Goal: Information Seeking & Learning: Learn about a topic

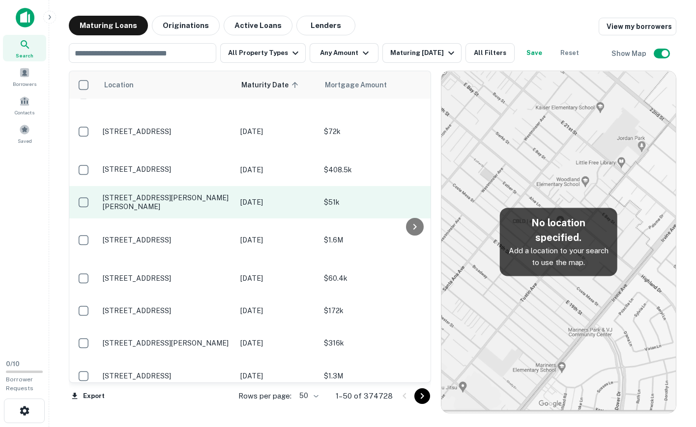
scroll to position [295, 0]
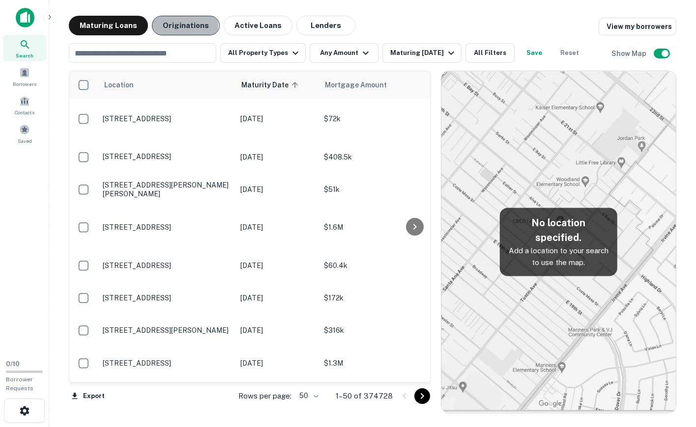
click at [176, 25] on button "Originations" at bounding box center [186, 26] width 68 height 20
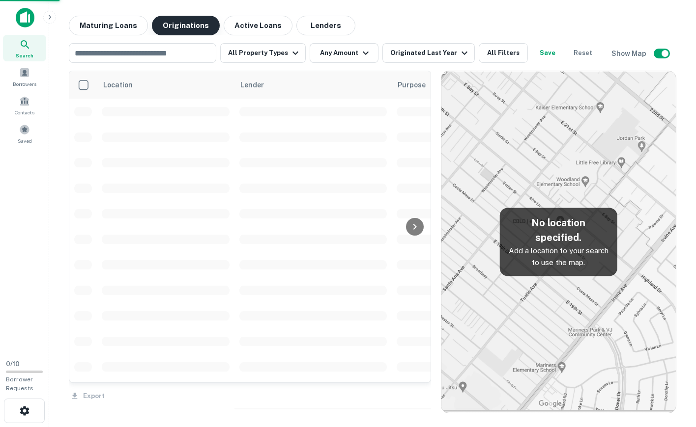
scroll to position [295, 0]
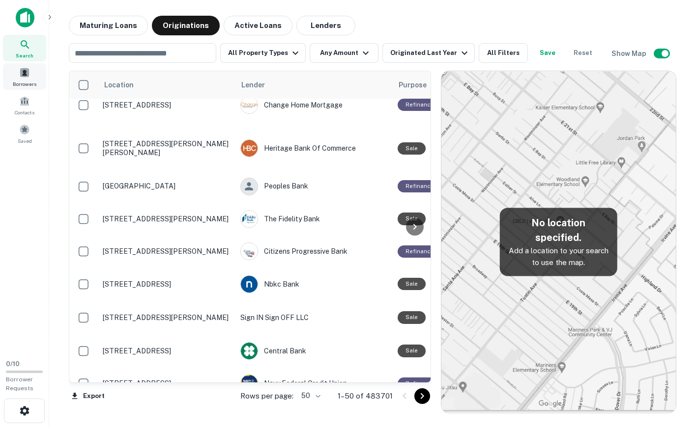
click at [28, 77] on span at bounding box center [24, 72] width 11 height 11
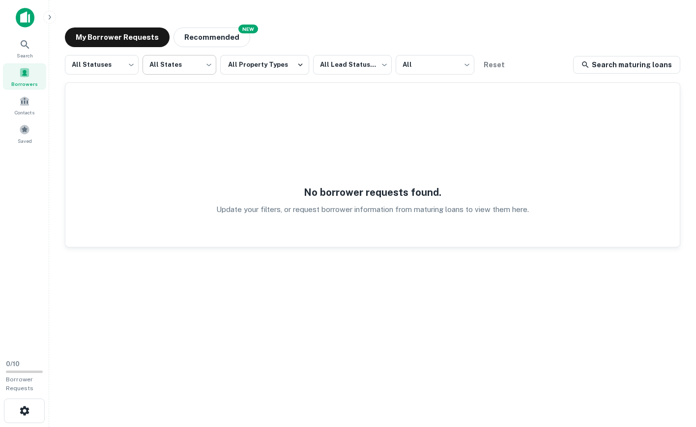
click at [200, 69] on body "Search Borrowers Contacts Saved 0 / 10 Borrower Requests My Borrower Requests N…" at bounding box center [348, 213] width 696 height 427
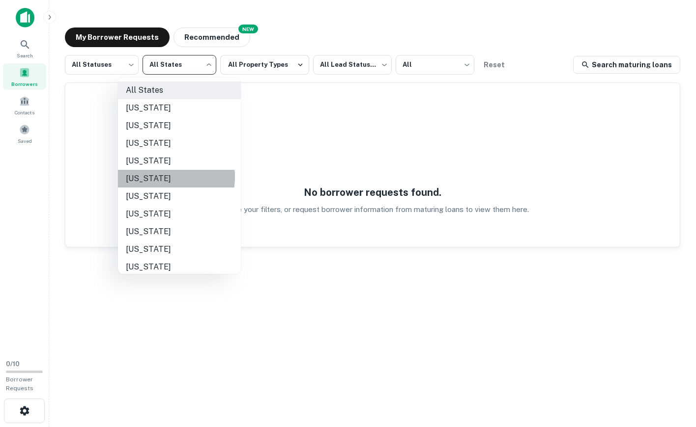
click at [152, 177] on li "[US_STATE]" at bounding box center [179, 179] width 123 height 18
type input "**"
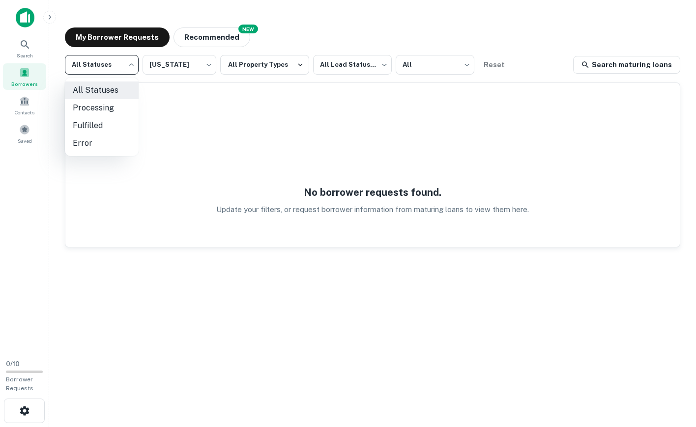
click at [130, 66] on body "Search Borrowers Contacts Saved 0 / 10 Borrower Requests My Borrower Requests N…" at bounding box center [348, 213] width 696 height 427
click at [208, 67] on div at bounding box center [348, 213] width 696 height 427
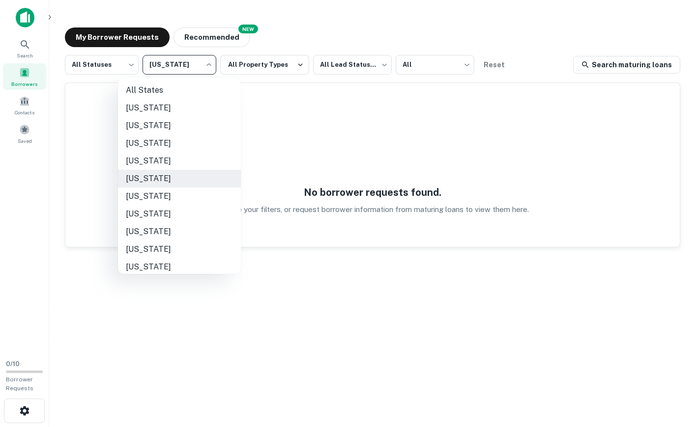
click at [207, 66] on body "Search Borrowers Contacts Saved 0 / 10 Borrower Requests My Borrower Requests N…" at bounding box center [348, 213] width 696 height 427
click at [165, 176] on li "California" at bounding box center [179, 179] width 123 height 18
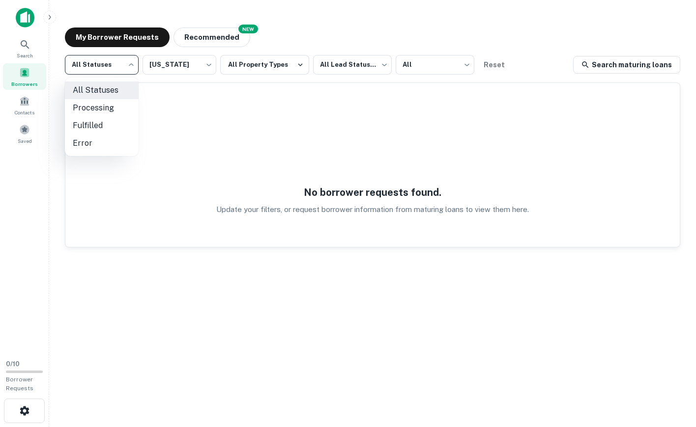
click at [130, 65] on body "Search Borrowers Contacts Saved 0 / 10 Borrower Requests My Borrower Requests N…" at bounding box center [348, 213] width 696 height 427
click at [291, 68] on div at bounding box center [348, 213] width 696 height 427
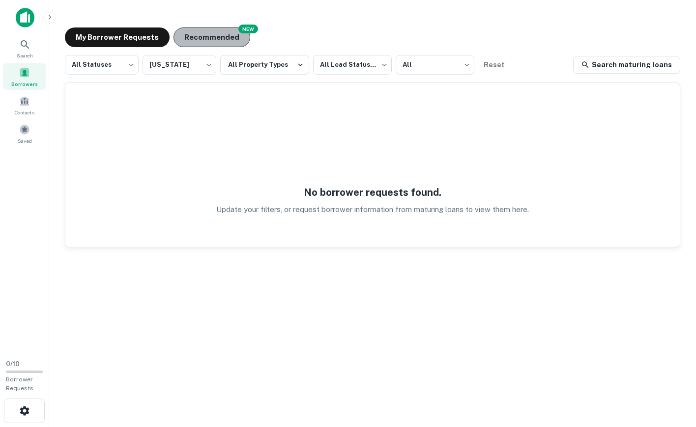
click at [212, 40] on button "Recommended" at bounding box center [211, 38] width 77 height 20
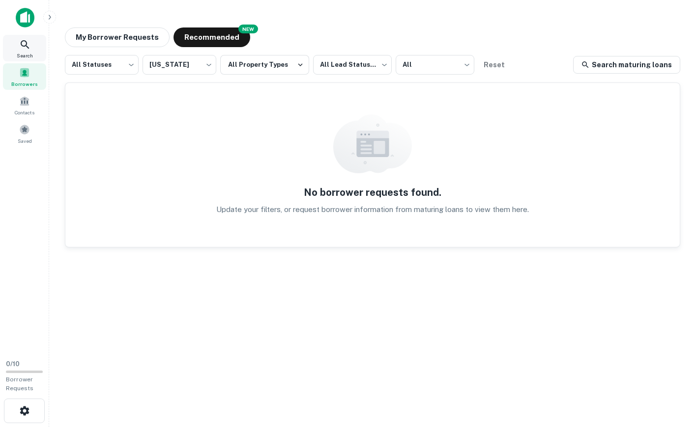
click at [26, 46] on icon at bounding box center [25, 44] width 8 height 8
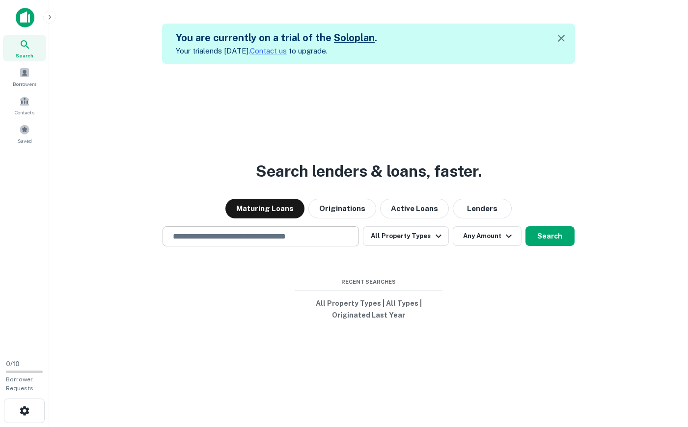
click at [321, 238] on input "text" at bounding box center [261, 236] width 188 height 11
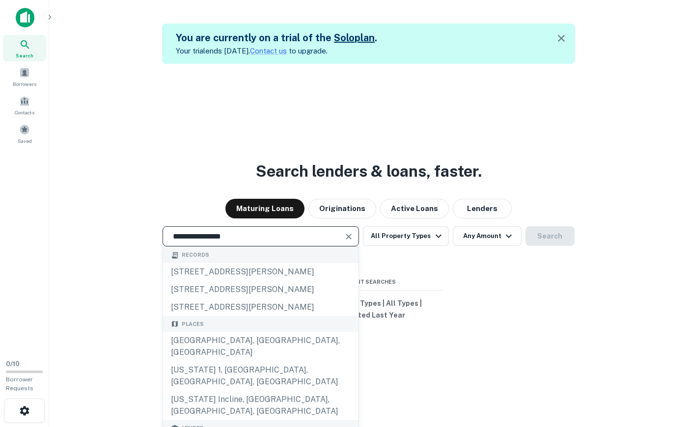
type input "**********"
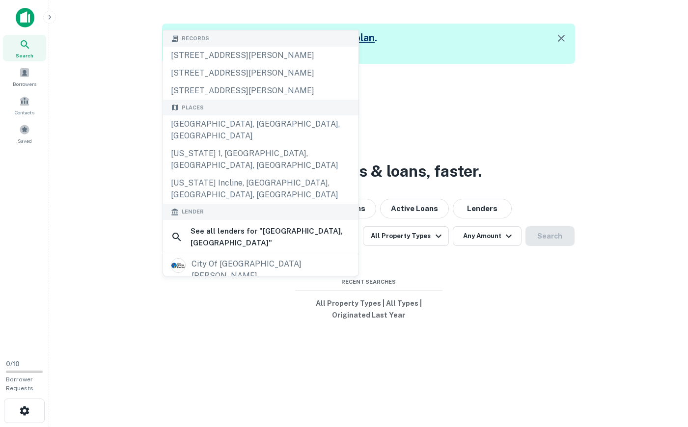
click at [470, 332] on div "**********" at bounding box center [368, 277] width 623 height 427
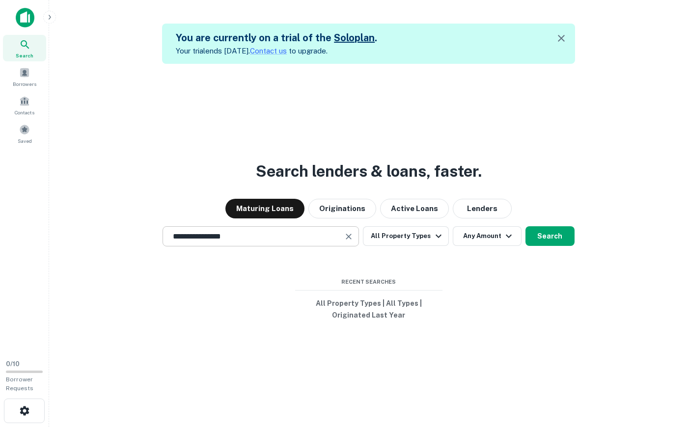
click at [308, 239] on input "**********" at bounding box center [253, 236] width 173 height 11
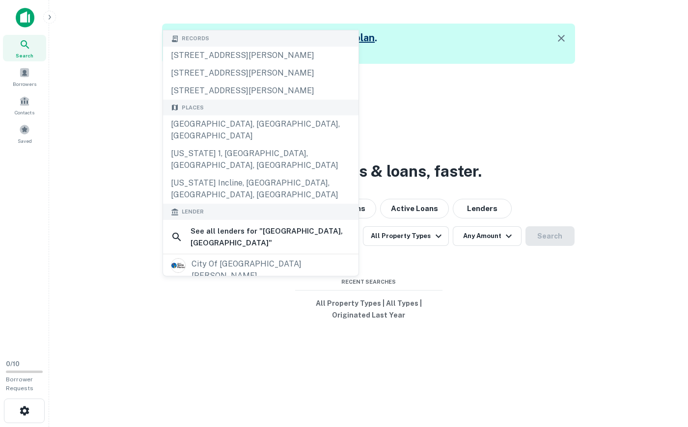
drag, startPoint x: 509, startPoint y: 259, endPoint x: 501, endPoint y: 257, distance: 8.6
click at [506, 258] on div "**********" at bounding box center [368, 277] width 623 height 427
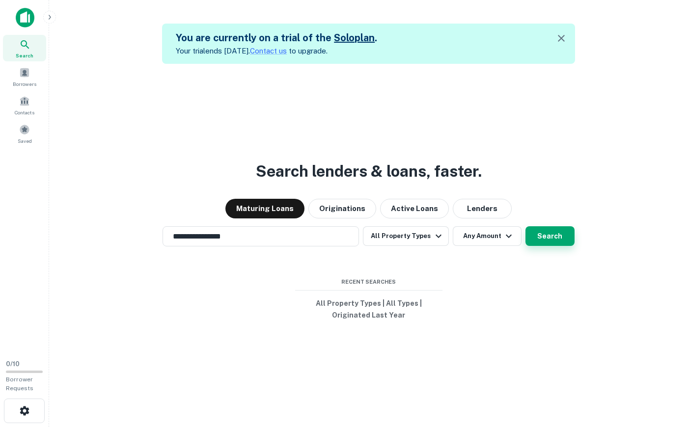
click at [546, 237] on button "Search" at bounding box center [550, 236] width 49 height 20
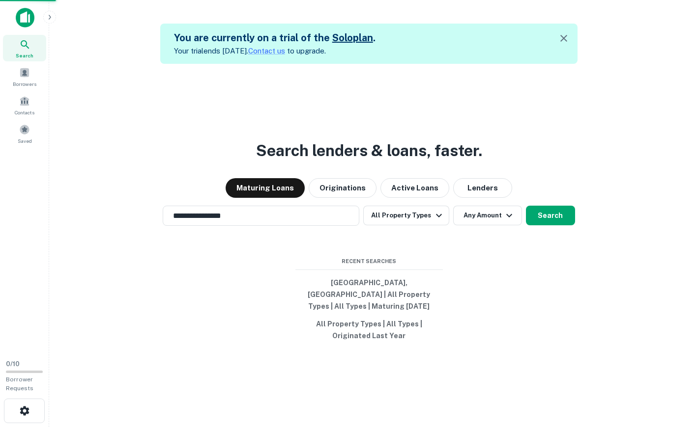
click at [318, 200] on div "524 santa monica blvd, santa monica, ca, 90401" at bounding box center [348, 204] width 344 height 18
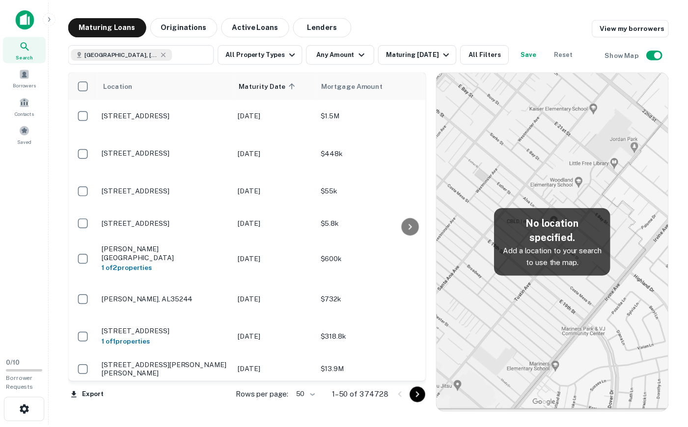
scroll to position [295, 0]
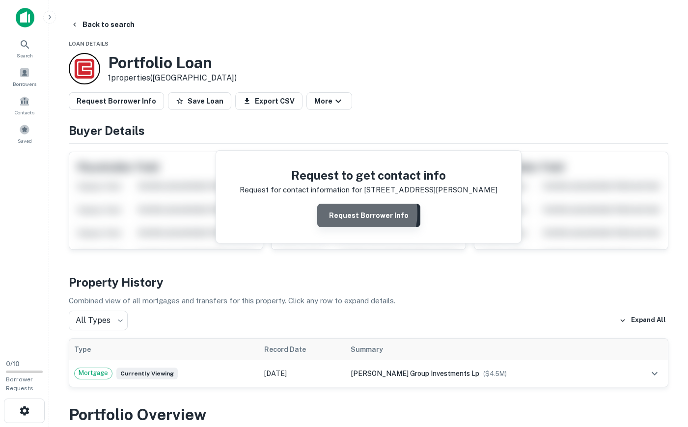
click at [357, 214] on button "Request Borrower Info" at bounding box center [368, 216] width 103 height 24
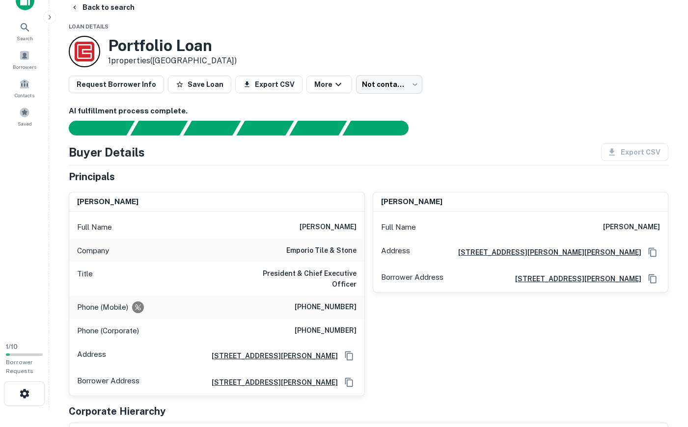
scroll to position [0, 0]
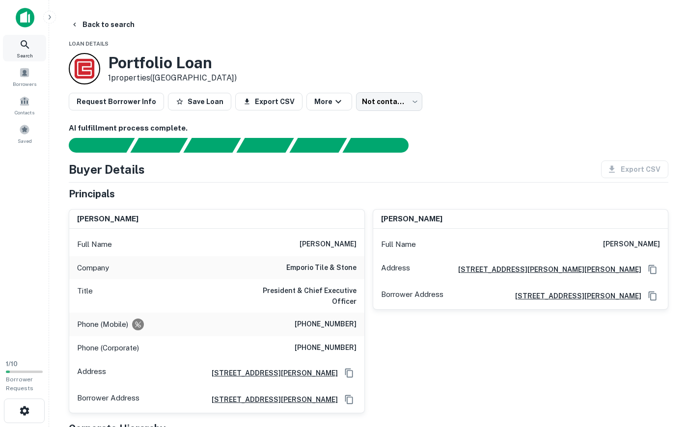
click at [25, 39] on icon at bounding box center [25, 45] width 12 height 12
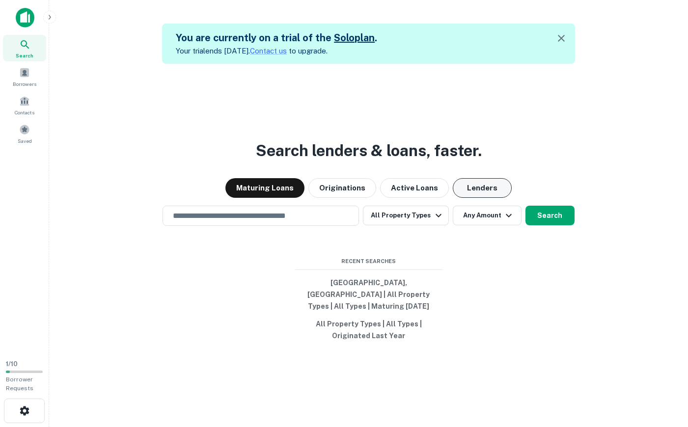
click at [475, 193] on button "Lenders" at bounding box center [482, 188] width 59 height 20
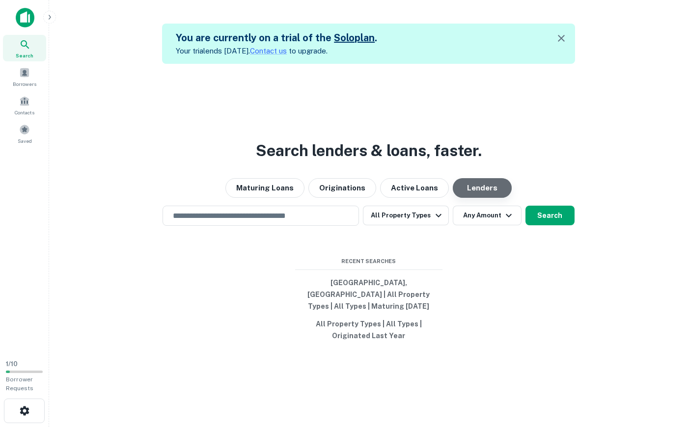
click at [475, 193] on button "Lenders" at bounding box center [482, 188] width 59 height 20
click at [434, 222] on icon "button" at bounding box center [439, 216] width 12 height 12
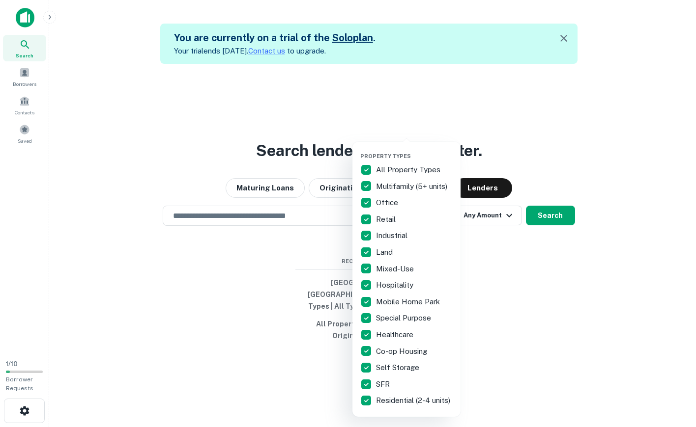
click at [525, 279] on div at bounding box center [348, 213] width 696 height 427
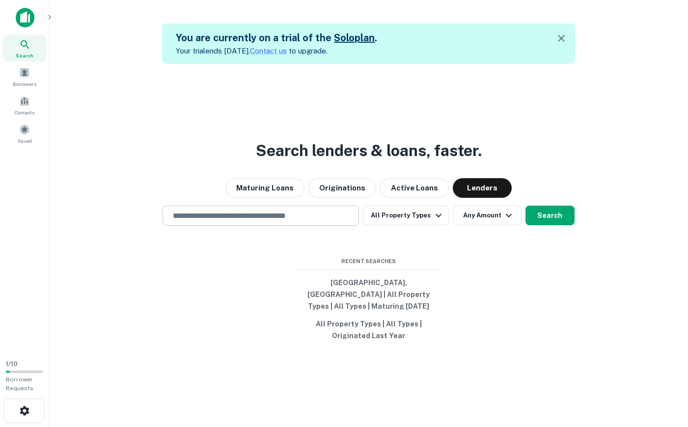
click at [306, 222] on input "text" at bounding box center [261, 215] width 188 height 11
type input "**********"
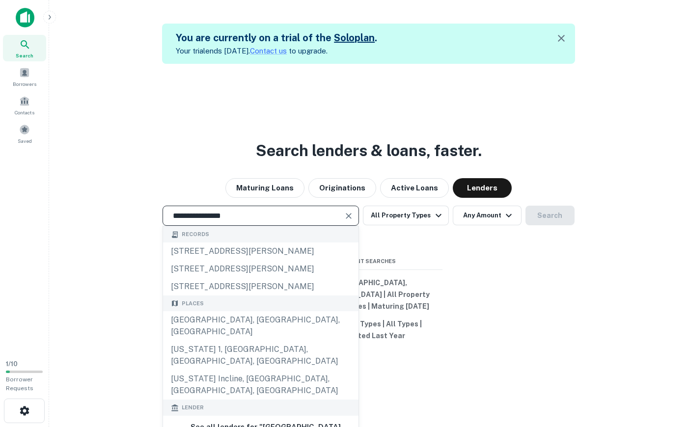
click at [554, 226] on div "**********" at bounding box center [368, 216] width 623 height 20
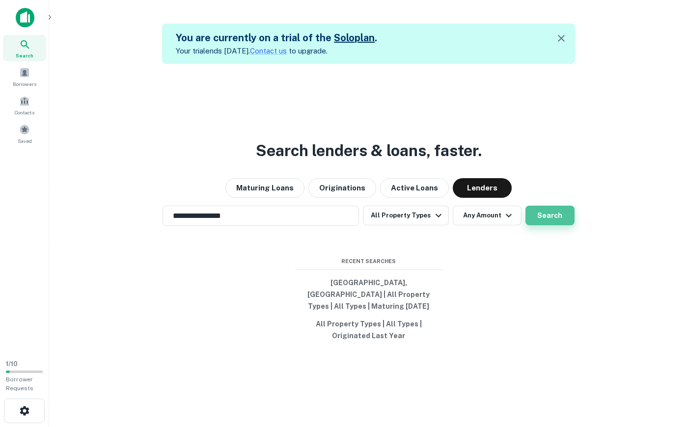
click at [556, 224] on button "Search" at bounding box center [550, 216] width 49 height 20
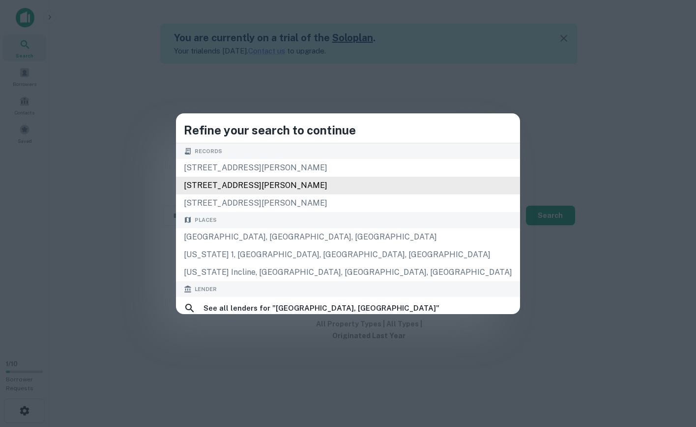
click at [302, 187] on div "2312 santa monica blvd, santa monica, ca, 90404" at bounding box center [348, 186] width 344 height 18
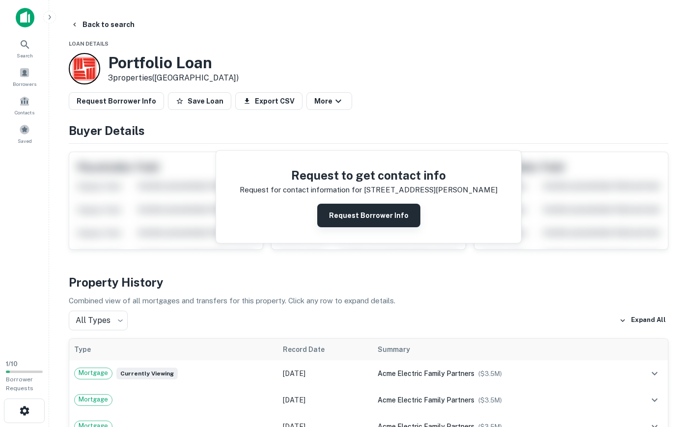
click at [369, 219] on button "Request Borrower Info" at bounding box center [368, 216] width 103 height 24
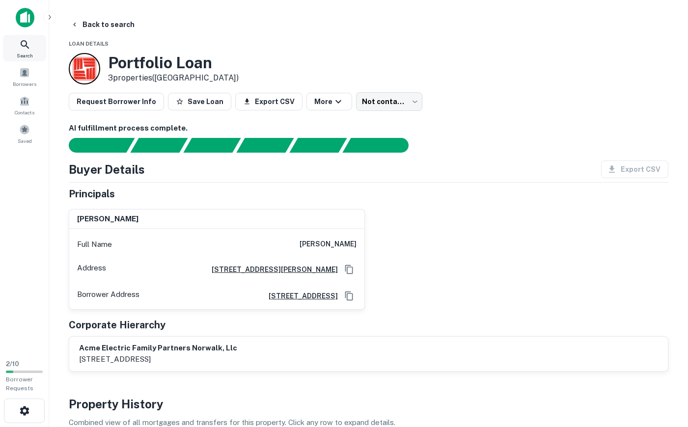
click at [21, 52] on span "Search" at bounding box center [25, 56] width 16 height 8
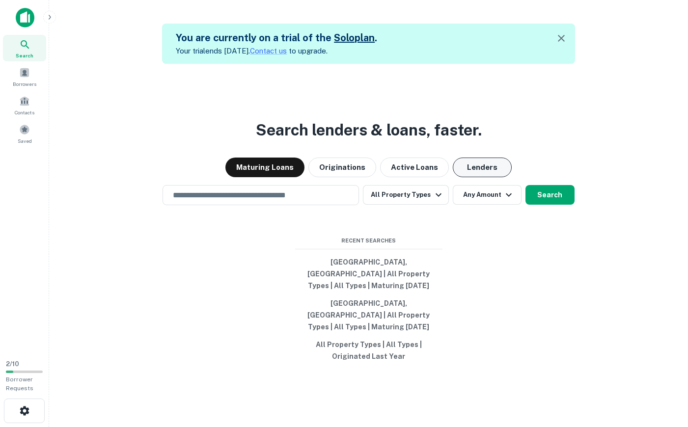
click at [477, 177] on button "Lenders" at bounding box center [482, 168] width 59 height 20
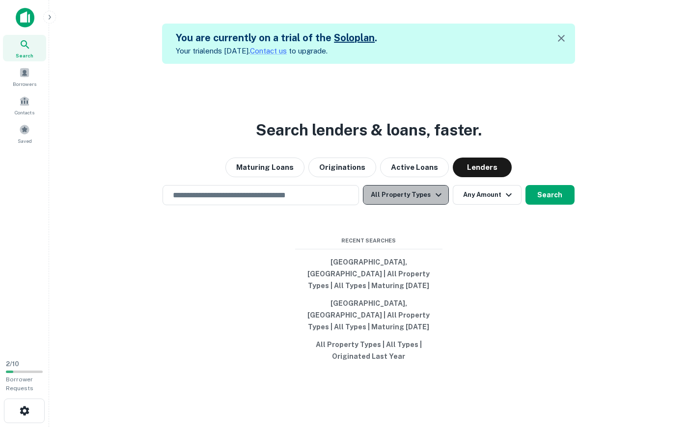
click at [436, 201] on icon "button" at bounding box center [439, 195] width 12 height 12
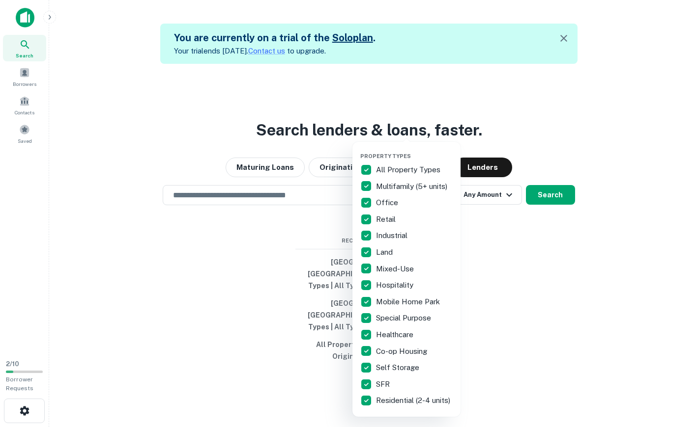
click at [397, 332] on p "Healthcare" at bounding box center [395, 335] width 39 height 12
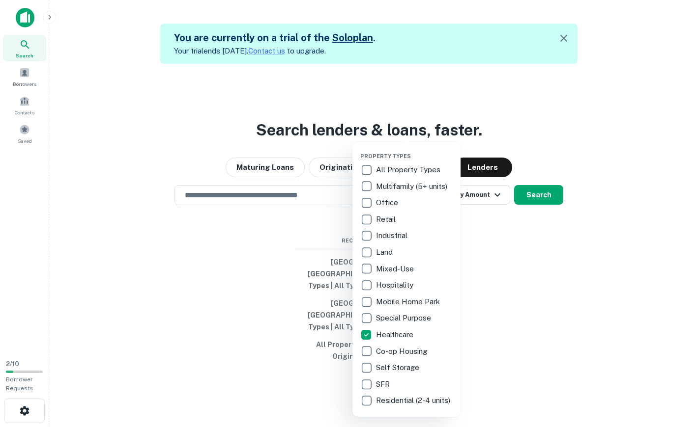
click at [510, 292] on div at bounding box center [348, 213] width 696 height 427
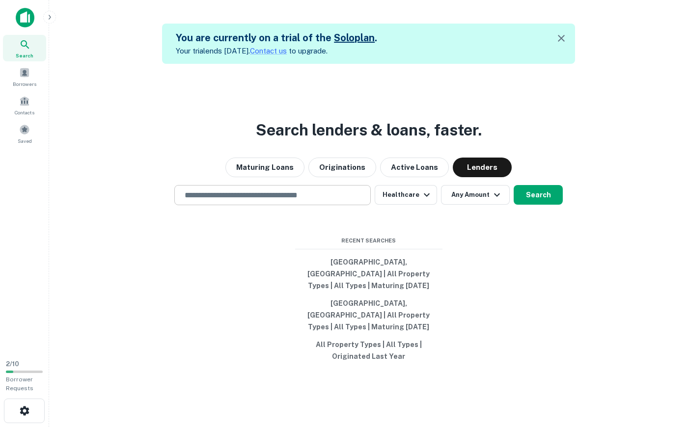
click at [289, 201] on input "text" at bounding box center [273, 195] width 188 height 11
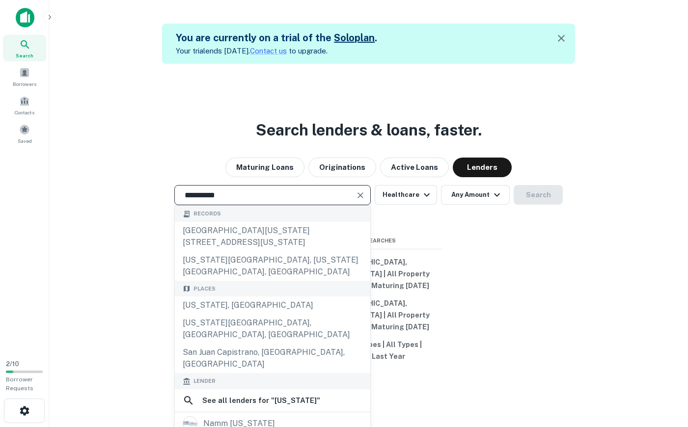
type input "**********"
click at [475, 239] on div "**********" at bounding box center [368, 277] width 623 height 427
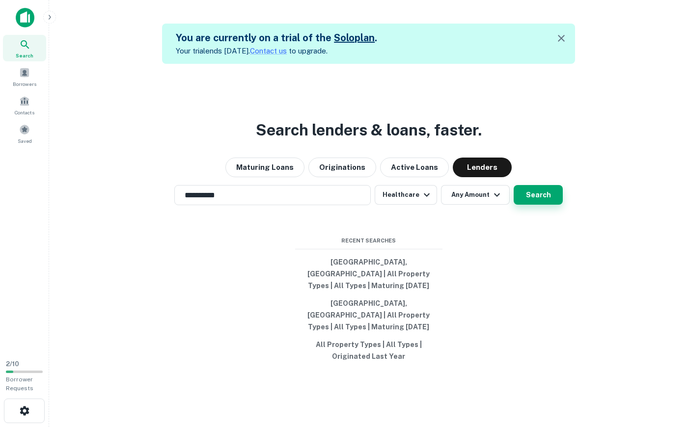
click at [537, 205] on button "Search" at bounding box center [538, 195] width 49 height 20
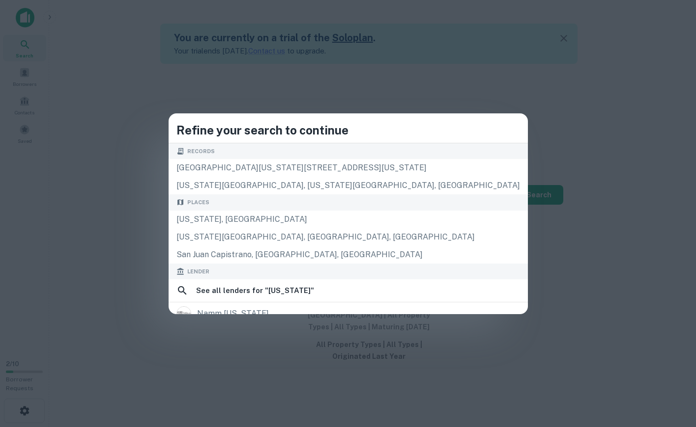
click at [550, 133] on div "Refine your search to continue Records 8940 california avenue8944 california av…" at bounding box center [348, 213] width 696 height 427
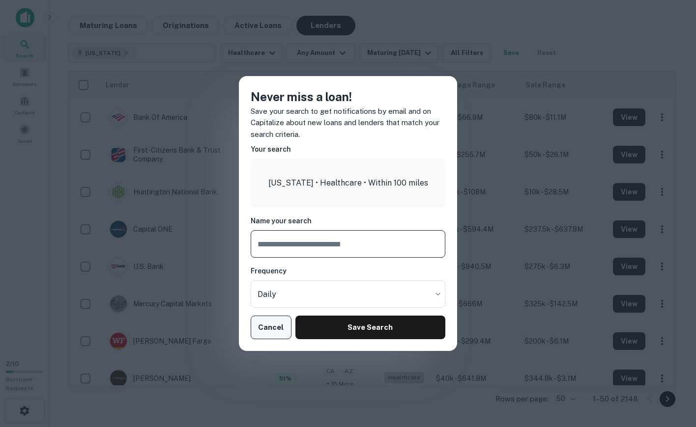
click at [272, 328] on button "Cancel" at bounding box center [271, 328] width 41 height 24
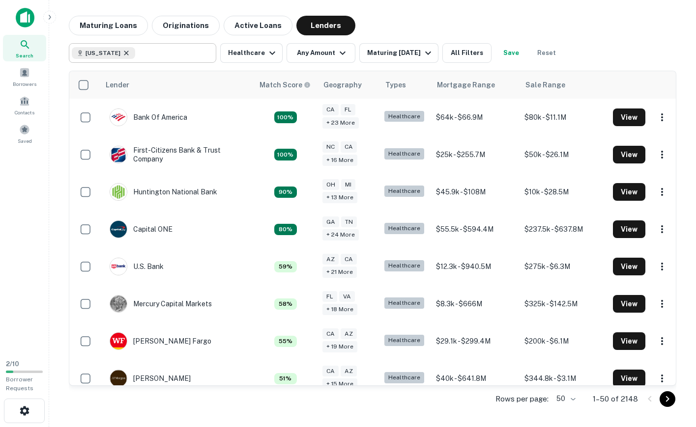
click at [122, 54] on icon at bounding box center [126, 53] width 8 height 8
type input "**********"
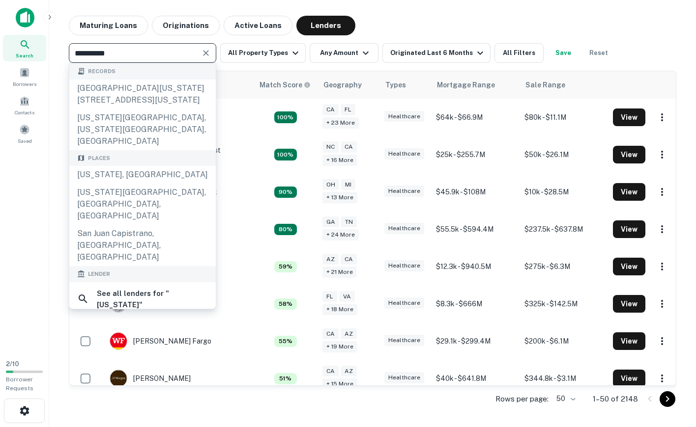
click at [206, 52] on icon "Clear" at bounding box center [206, 53] width 10 height 10
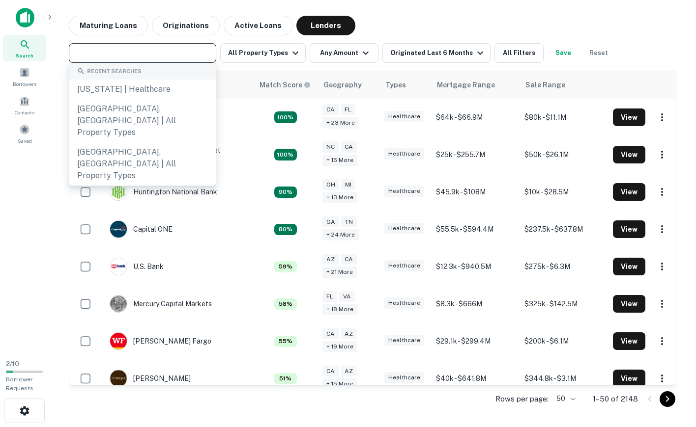
click at [60, 173] on div "Maturing Loans Originations Active Loans Lenders ​ All Property Types Any Amoun…" at bounding box center [372, 215] width 631 height 398
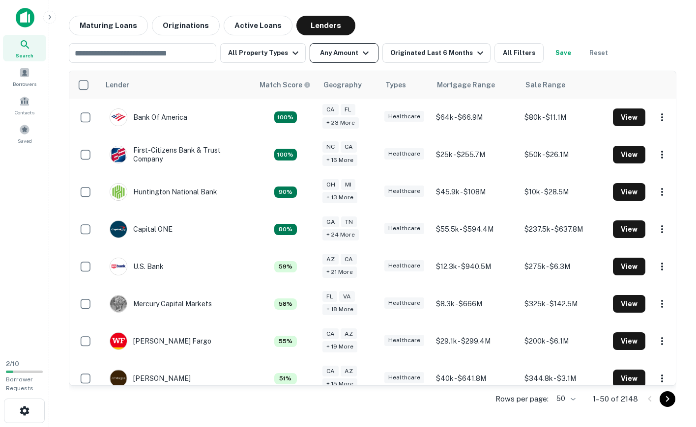
click at [361, 56] on icon "button" at bounding box center [366, 53] width 12 height 12
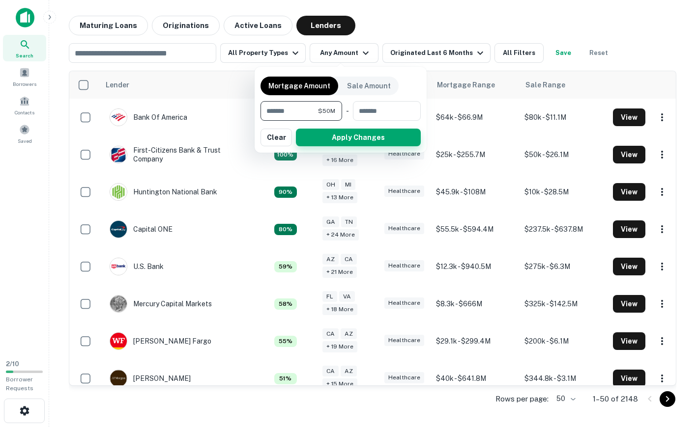
type input "********"
click at [368, 140] on button "Apply Changes" at bounding box center [358, 138] width 125 height 18
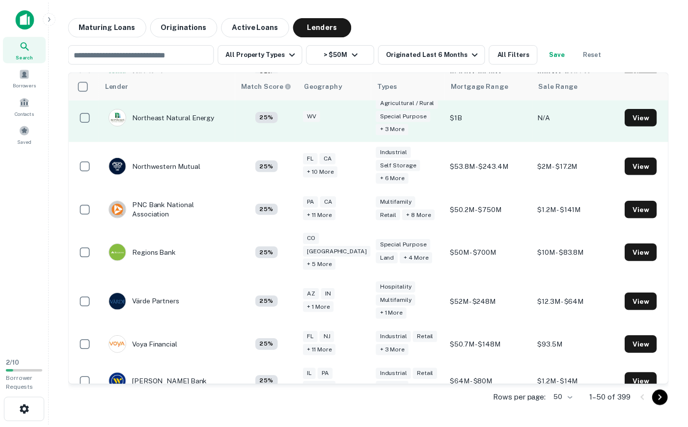
scroll to position [1799, 0]
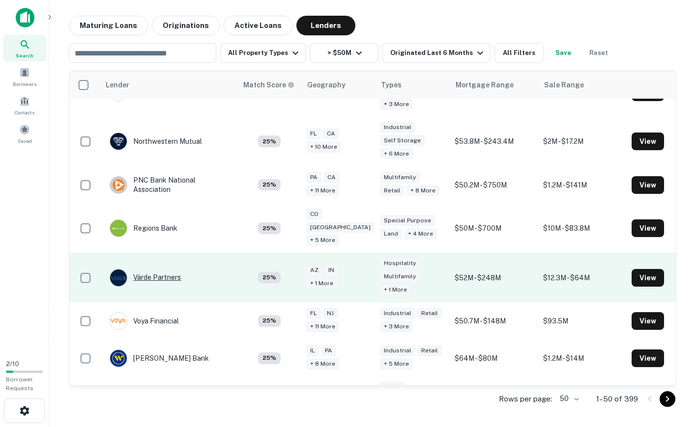
click at [157, 269] on div "Värde Partners" at bounding box center [145, 278] width 71 height 18
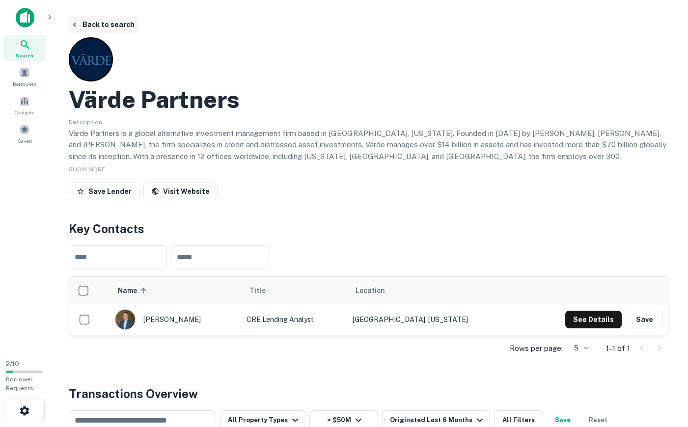
click at [75, 24] on icon "button" at bounding box center [75, 25] width 8 height 8
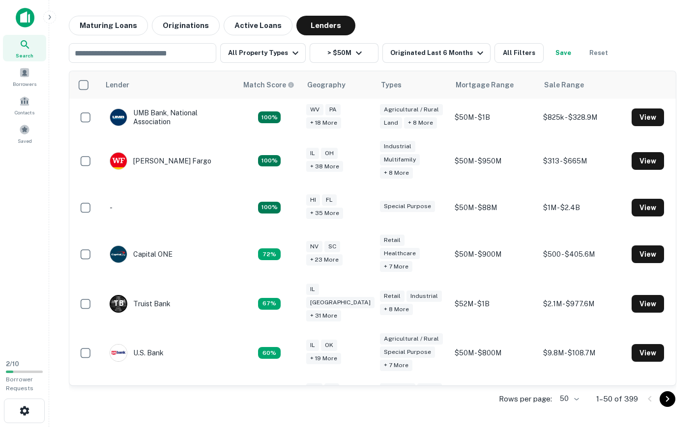
scroll to position [1768, 0]
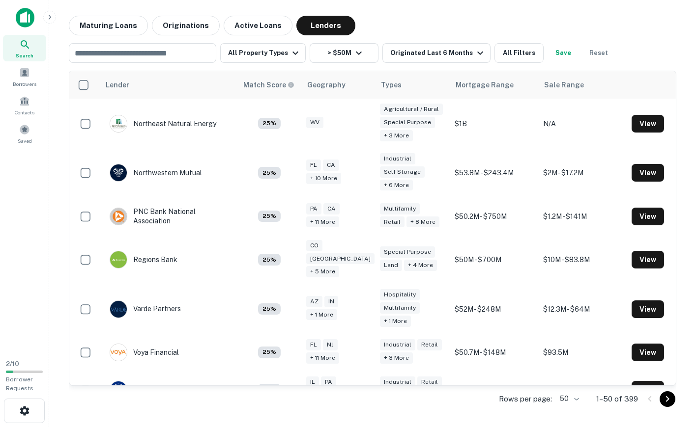
click at [48, 17] on icon "button" at bounding box center [50, 17] width 8 height 8
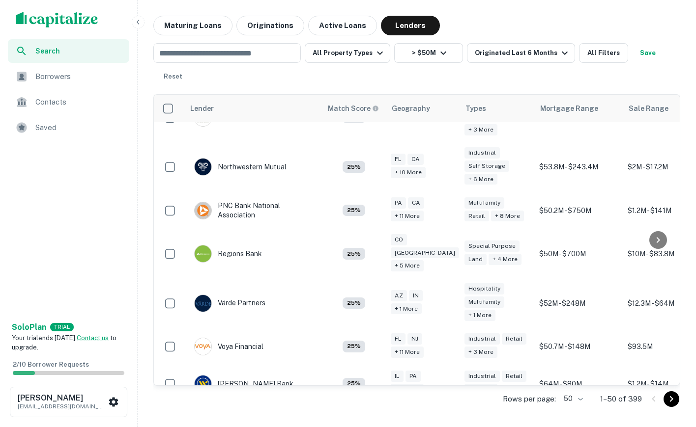
scroll to position [1799, 0]
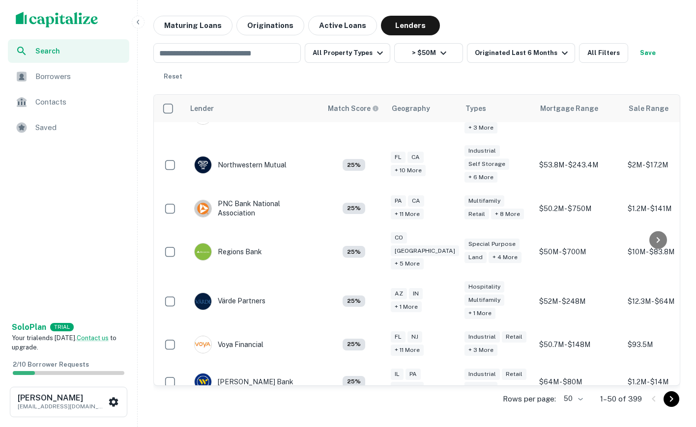
click at [52, 78] on span "Borrowers" at bounding box center [79, 77] width 88 height 12
